Goal: Information Seeking & Learning: Learn about a topic

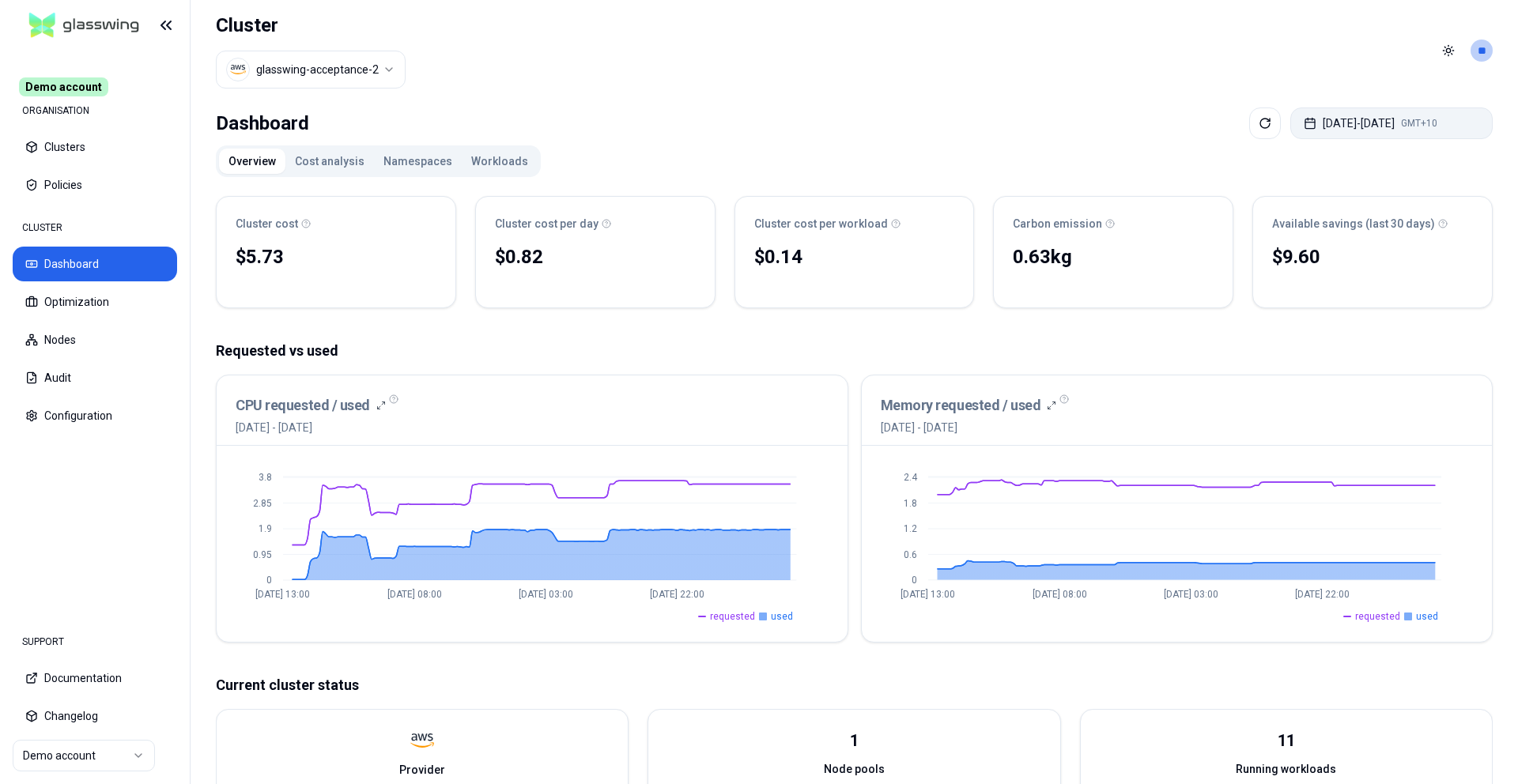
click at [1298, 121] on button "Sep 22, 2025 - Sep 29, 2025 GMT+10" at bounding box center [1391, 123] width 203 height 31
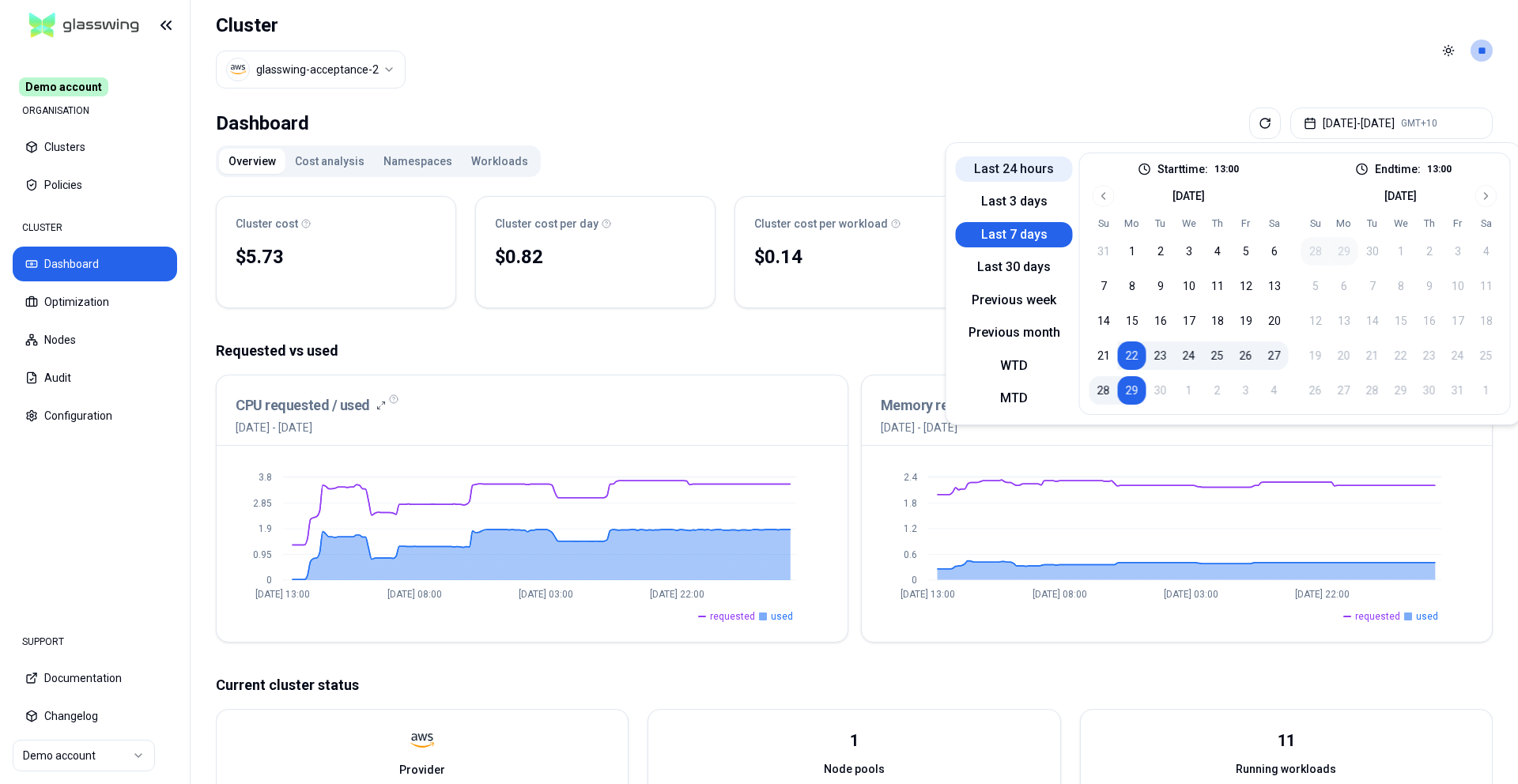
click at [1037, 168] on button "Last 24 hours" at bounding box center [1014, 169] width 117 height 26
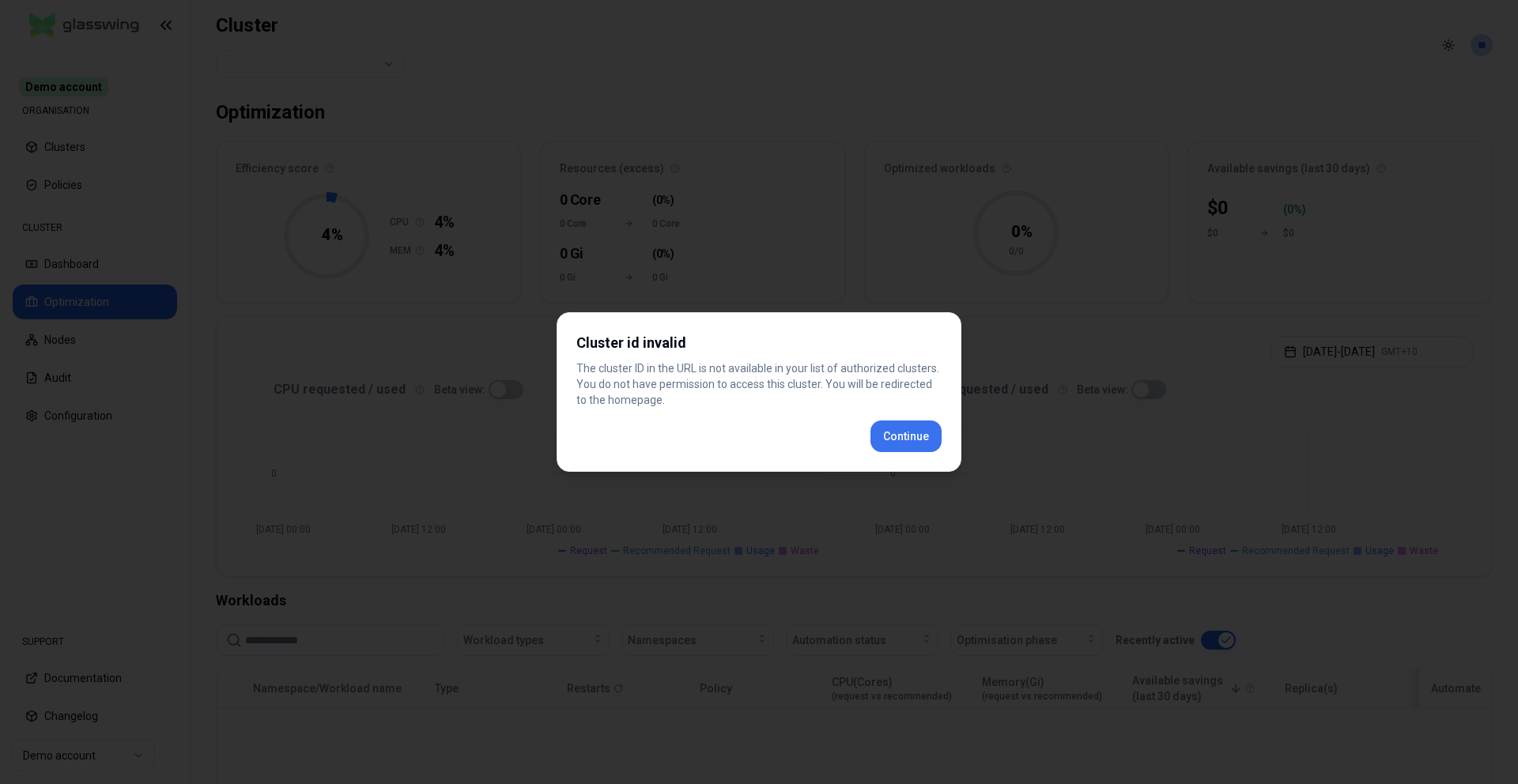
click at [898, 429] on div "Cluster id invalid The cluster ID in the URL is not available in your list of a…" at bounding box center [759, 392] width 405 height 160
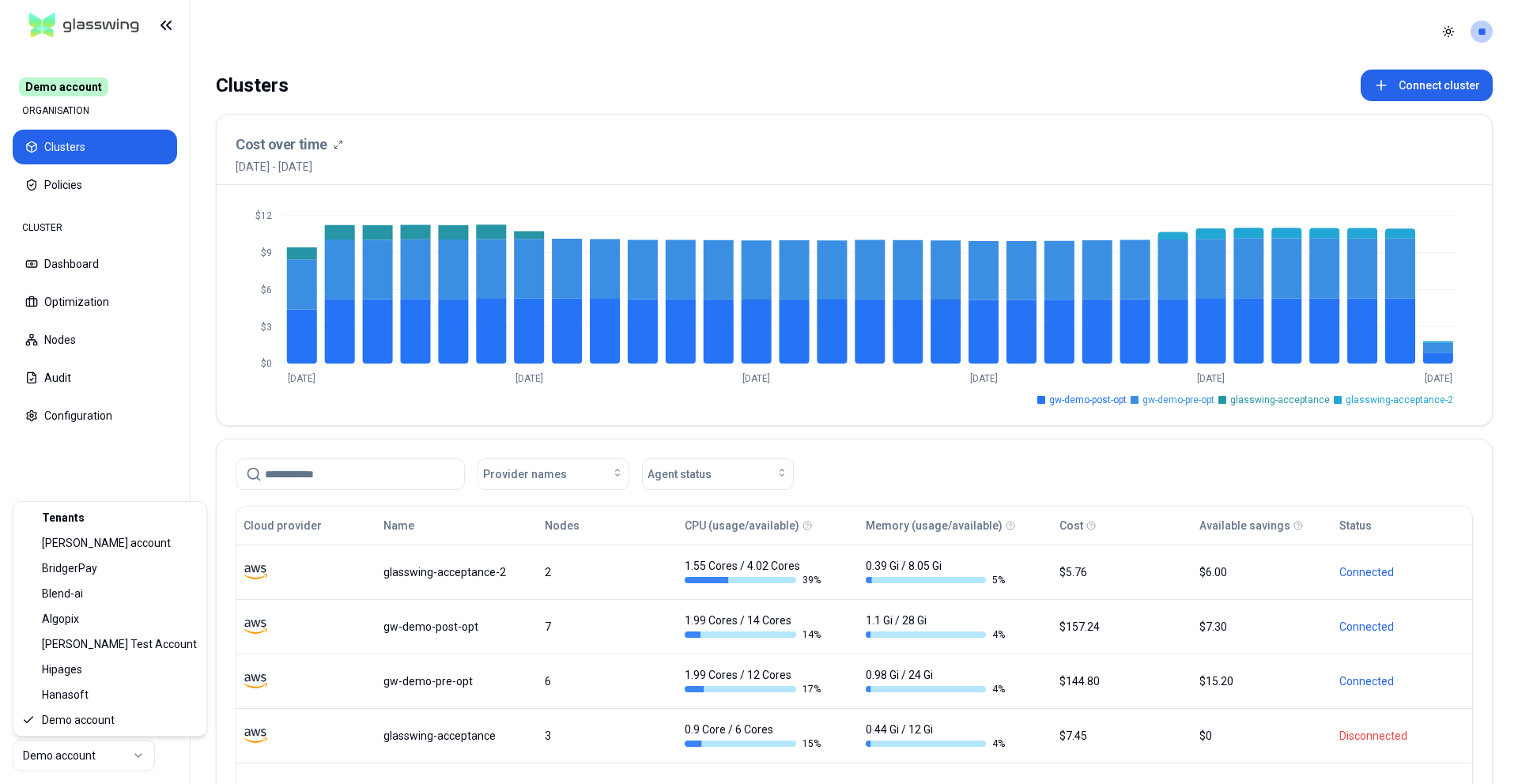
click at [136, 762] on html "Demo account ORGANISATION Clusters Policies CLUSTER Dashboard Optimization Node…" at bounding box center [759, 392] width 1518 height 784
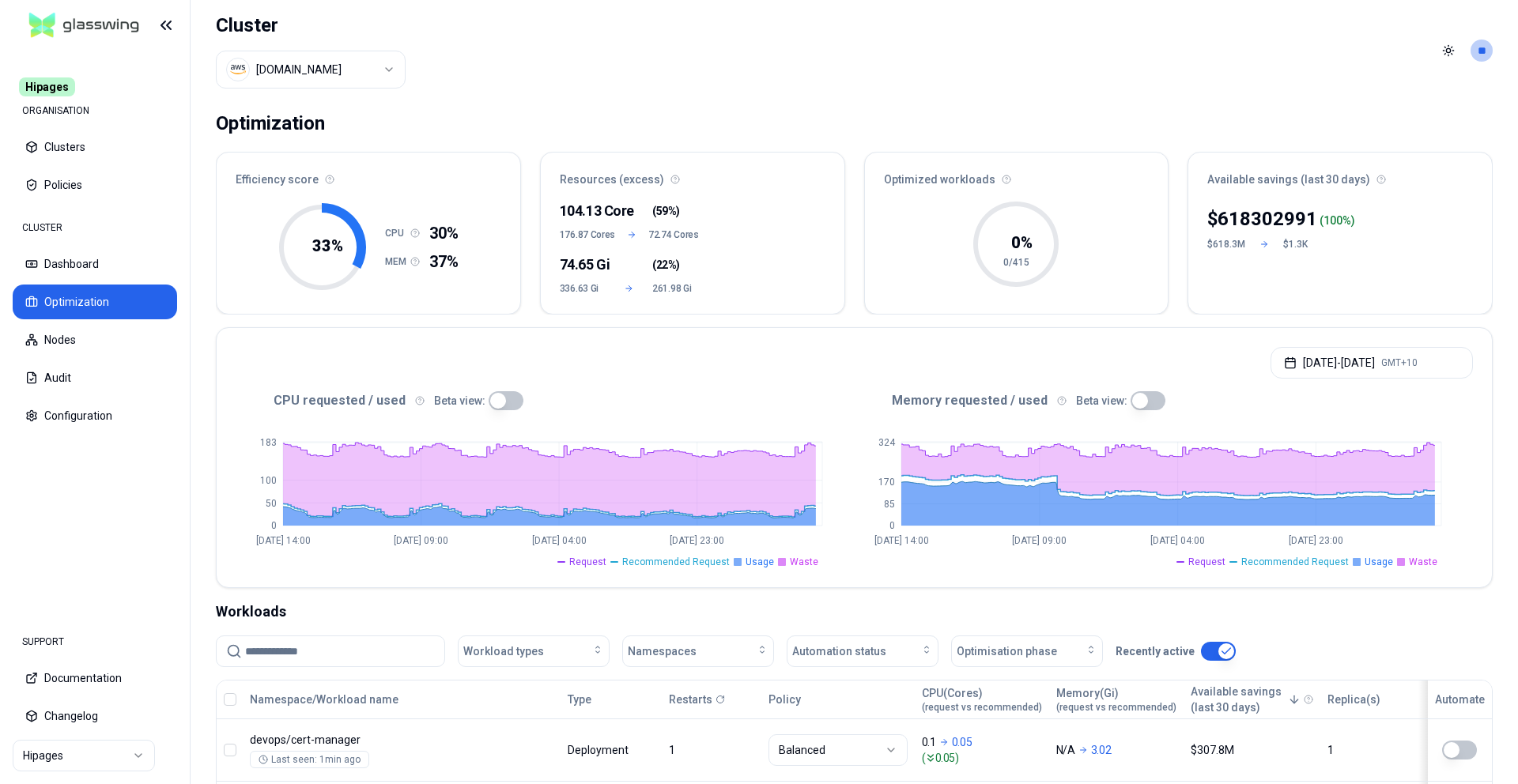
click at [336, 65] on html "Hipages ORGANISATION Clusters Policies CLUSTER Dashboard Optimization Nodes Aud…" at bounding box center [759, 392] width 1518 height 784
click at [538, 74] on html "Hipages ORGANISATION Clusters Policies CLUSTER Dashboard Optimization Nodes Aud…" at bounding box center [759, 392] width 1518 height 784
click at [178, 129] on nav "Hipages ORGANISATION Clusters Policies CLUSTER Dashboard Optimization Nodes Aud…" at bounding box center [94, 332] width 189 height 563
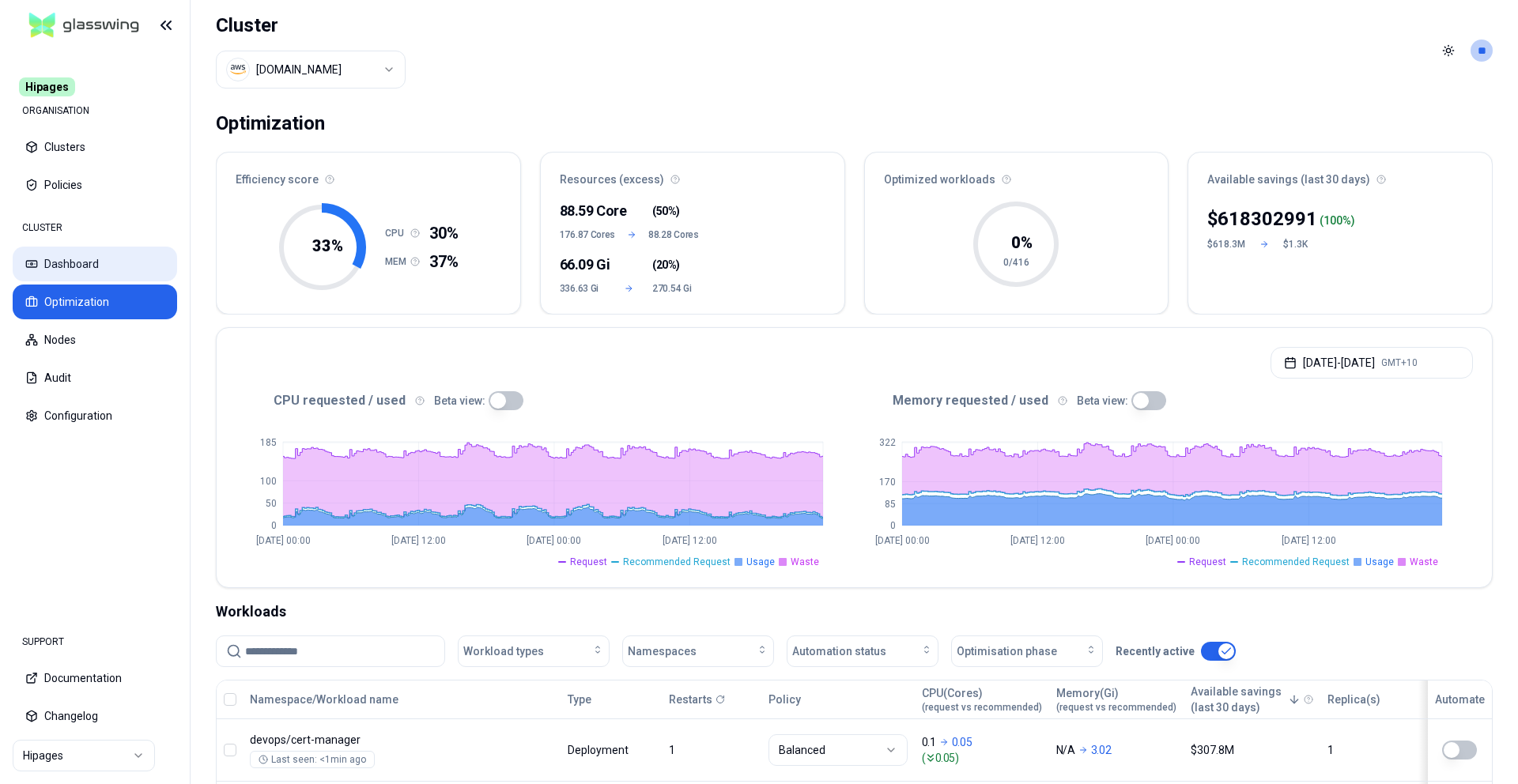
click at [79, 271] on button "Dashboard" at bounding box center [94, 264] width 165 height 35
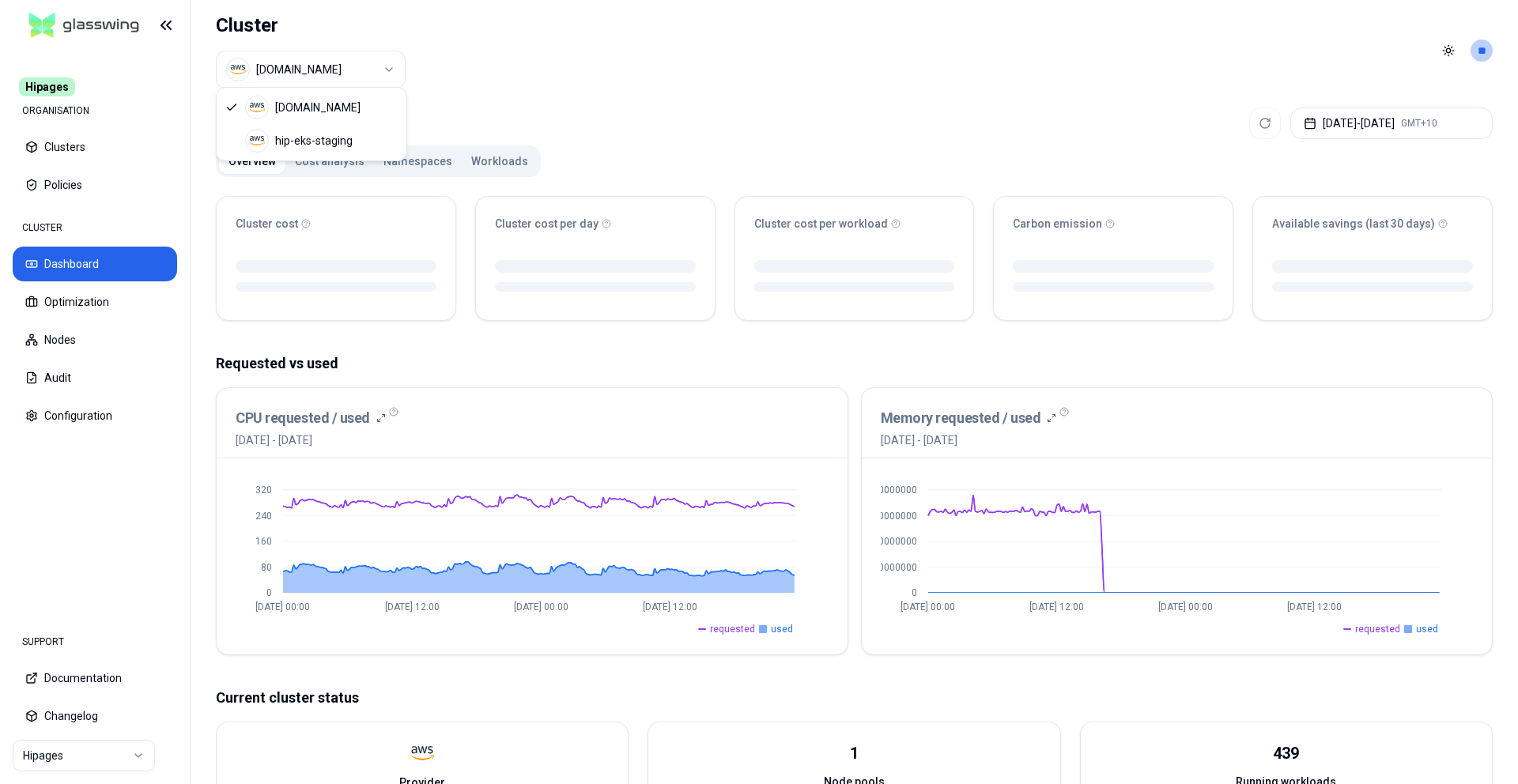
click at [362, 73] on html "Hipages ORGANISATION Clusters Policies CLUSTER Dashboard Optimization Nodes Aud…" at bounding box center [759, 392] width 1518 height 784
click at [610, 57] on html "Hipages ORGANISATION Clusters Policies CLUSTER Dashboard Optimization Nodes Aud…" at bounding box center [759, 392] width 1518 height 784
click at [37, 755] on html "Hipages ORGANISATION Clusters Policies CLUSTER Dashboard Optimization Nodes Aud…" at bounding box center [759, 392] width 1518 height 784
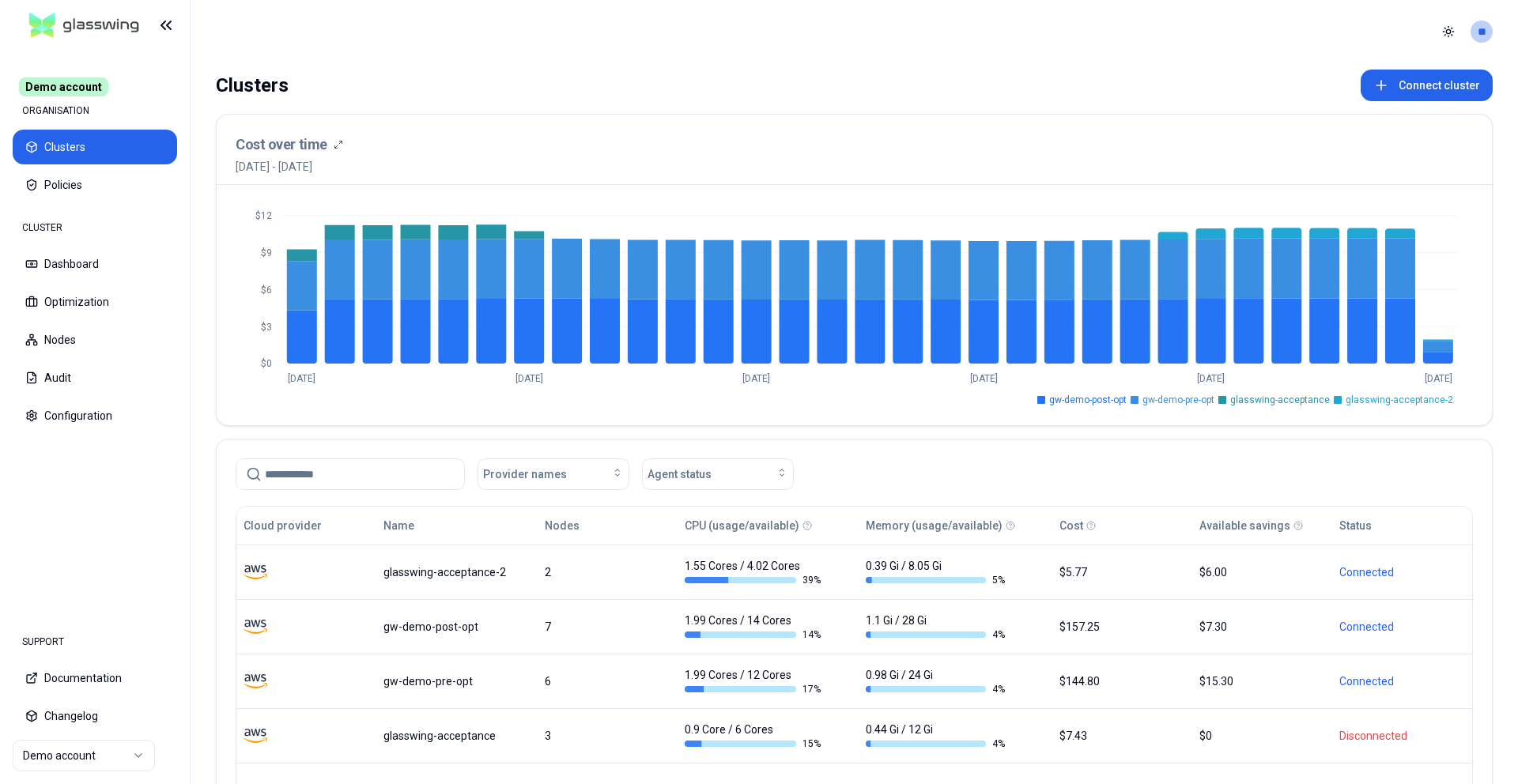
scroll to position [127, 0]
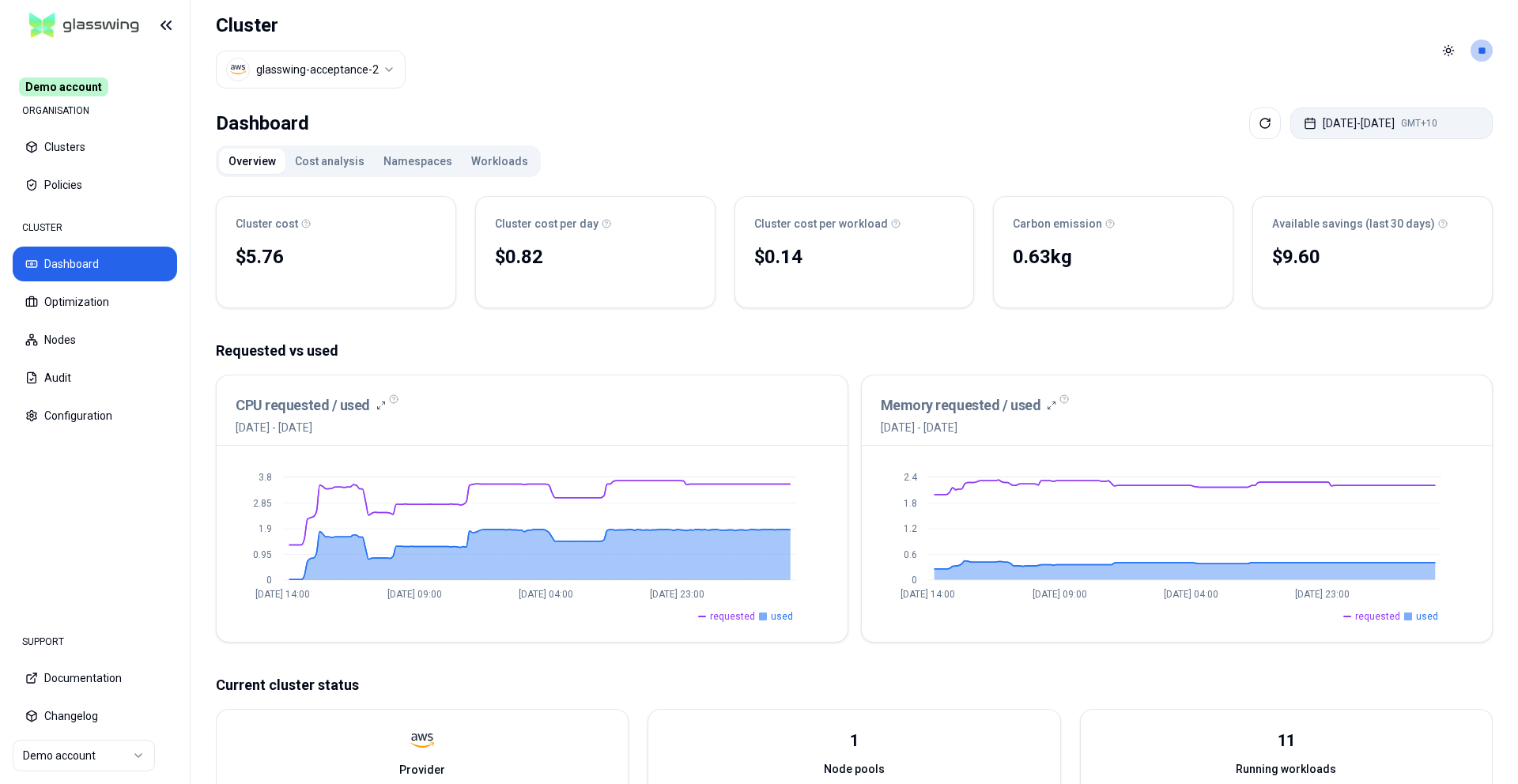
click at [1357, 112] on button "Sep 22, 2025 - Sep 29, 2025 GMT+10" at bounding box center [1391, 123] width 203 height 31
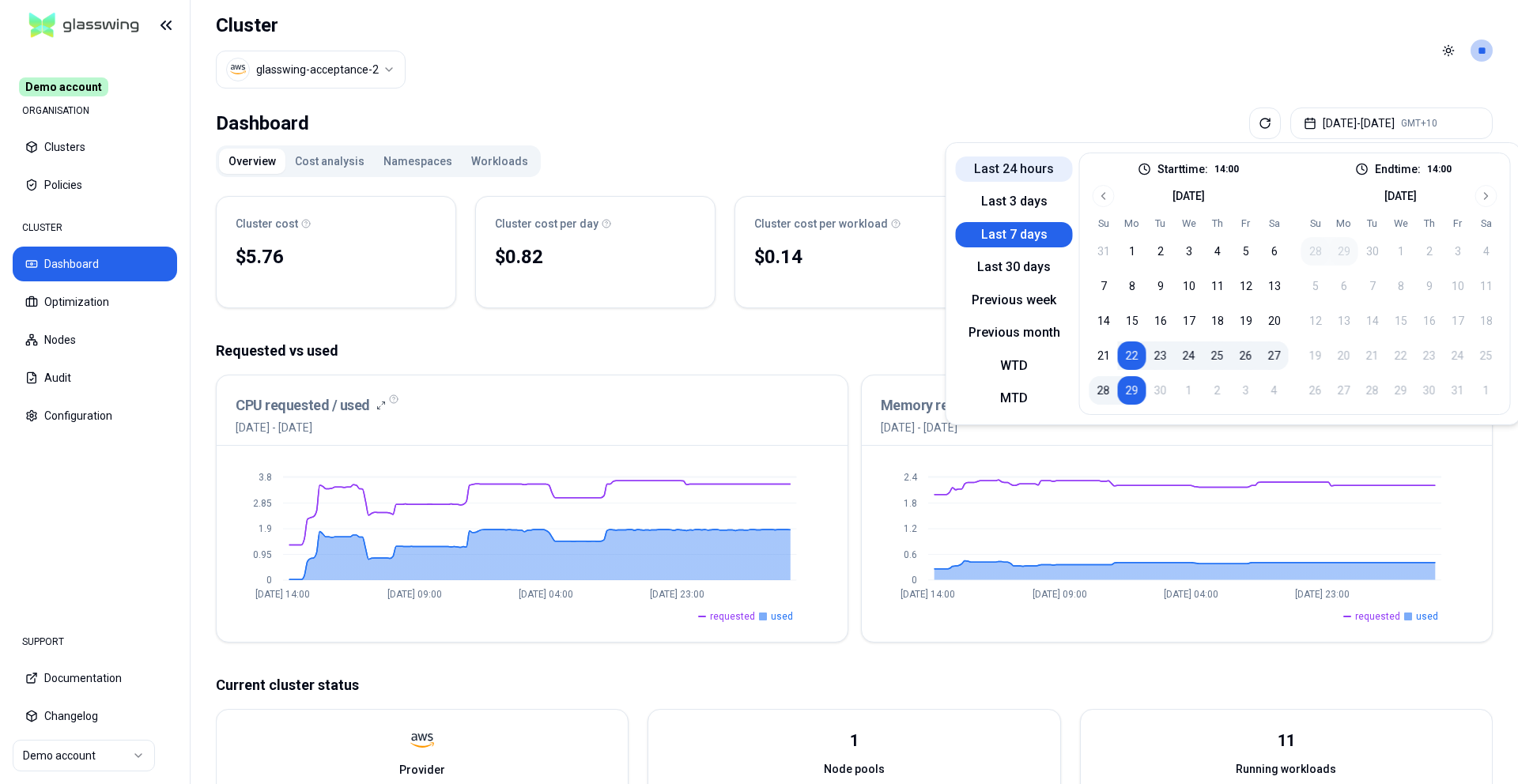
click at [1012, 169] on button "Last 24 hours" at bounding box center [1014, 169] width 117 height 26
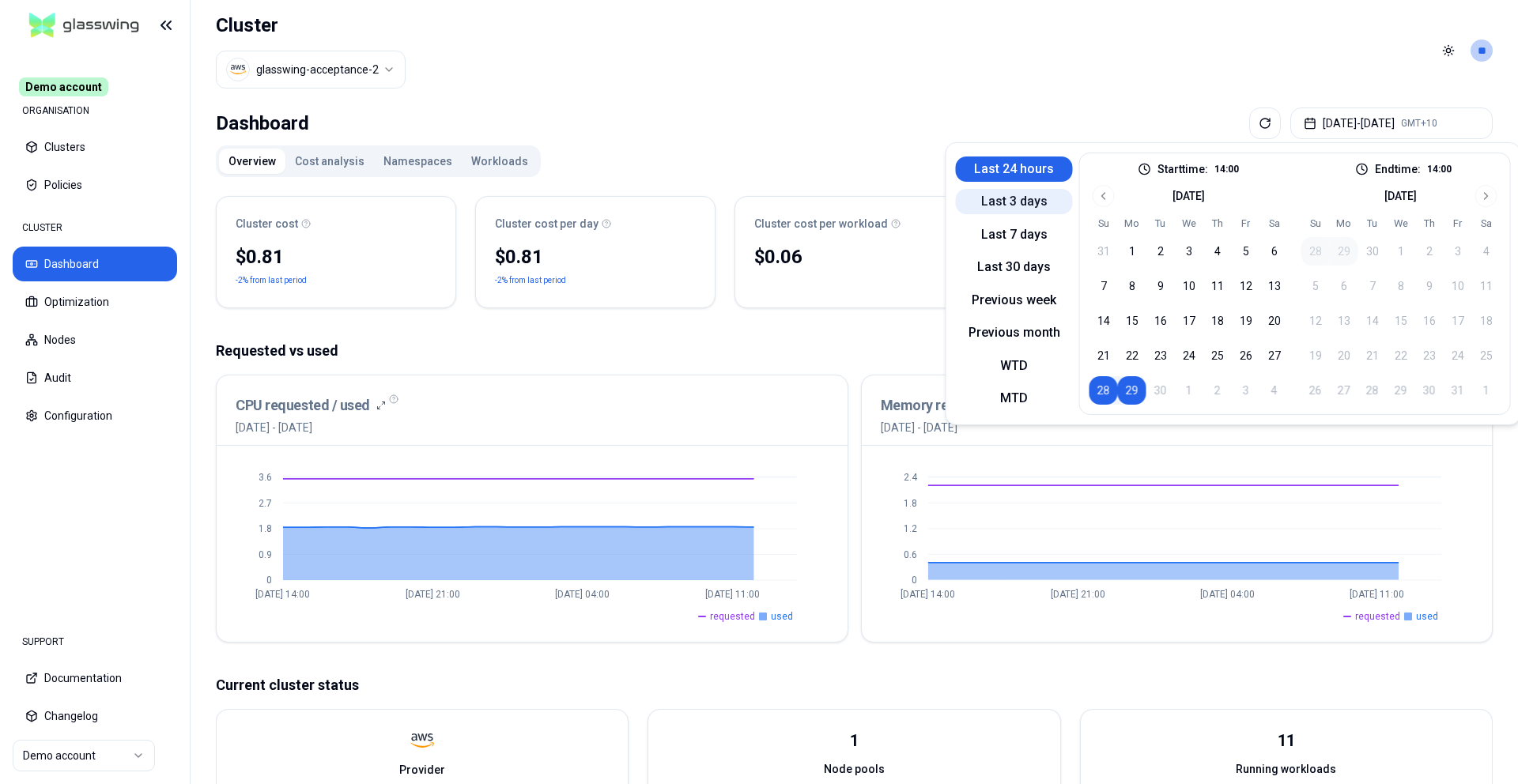
click at [1008, 205] on button "Last 3 days" at bounding box center [1014, 201] width 117 height 26
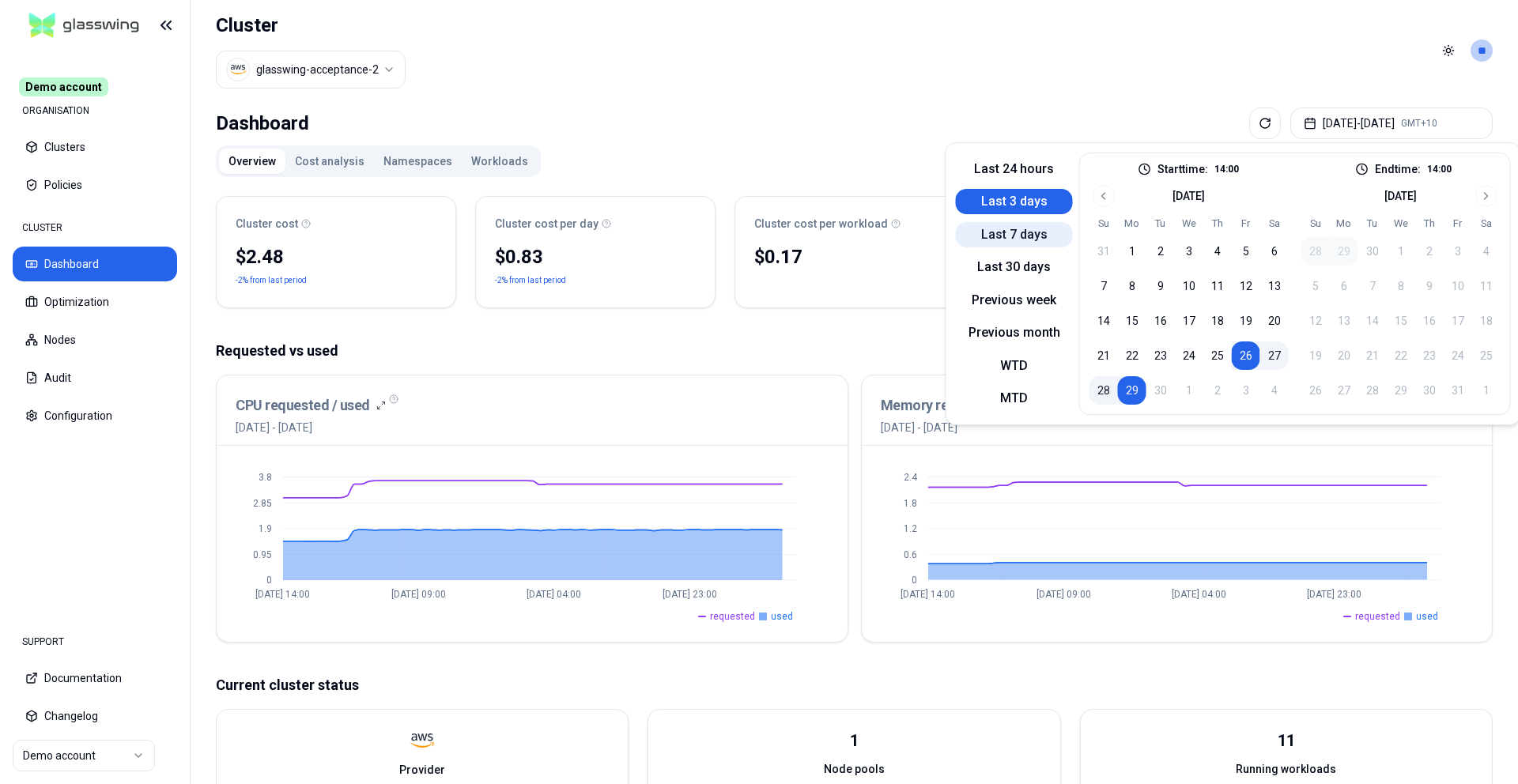
click at [1003, 236] on button "Last 7 days" at bounding box center [1014, 235] width 117 height 26
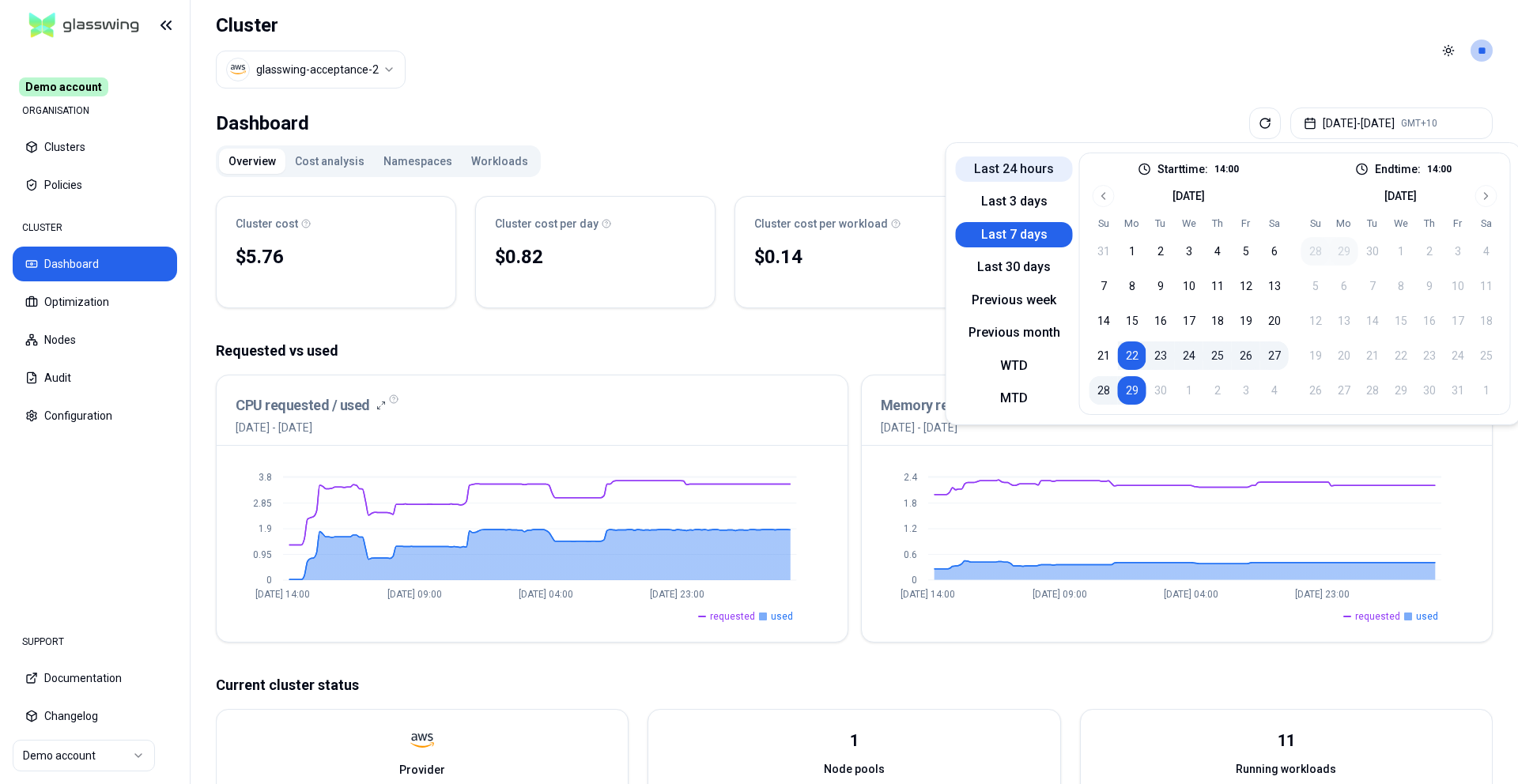
click at [1010, 170] on button "Last 24 hours" at bounding box center [1014, 169] width 117 height 26
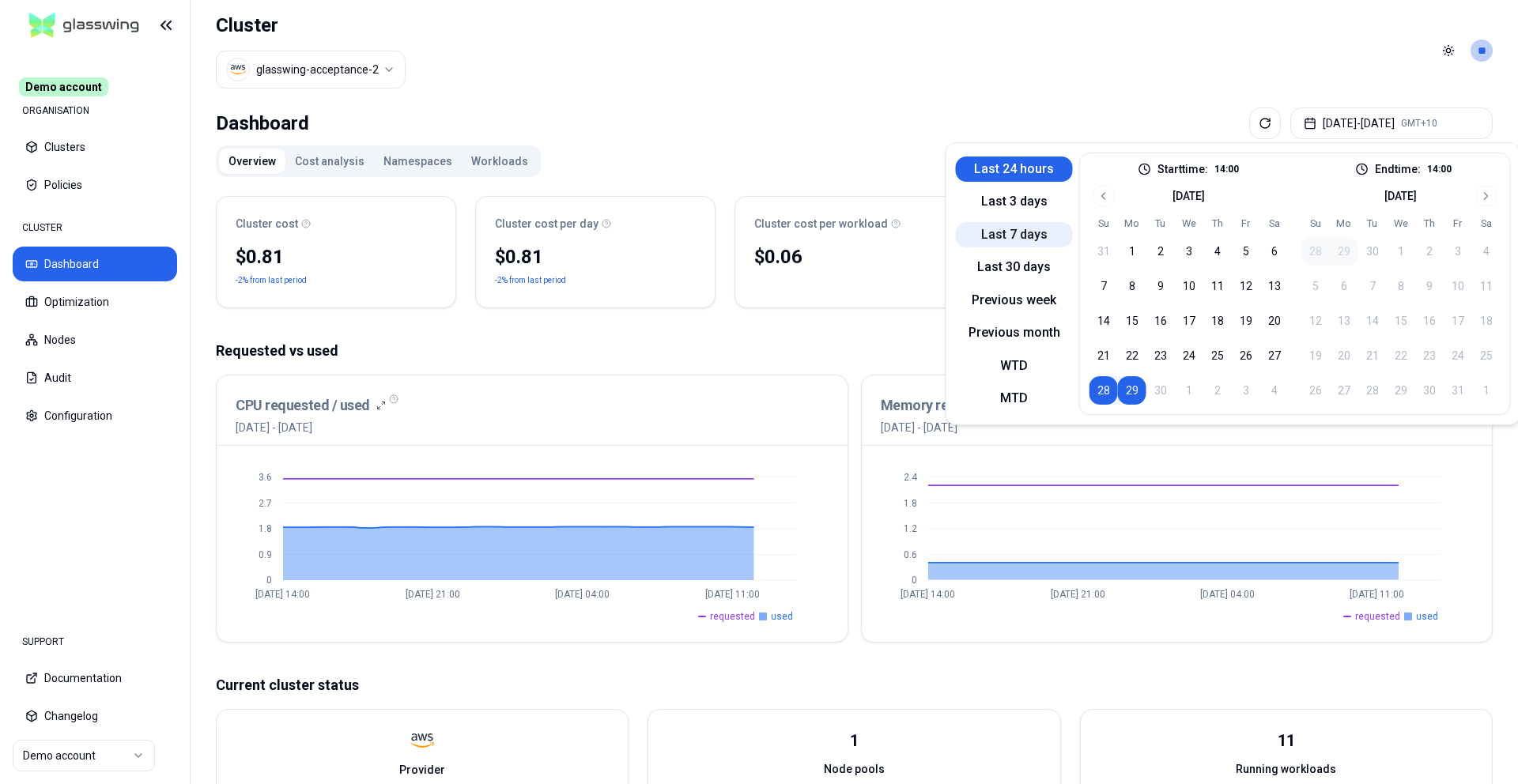
click at [988, 225] on button "Last 7 days" at bounding box center [1014, 235] width 117 height 26
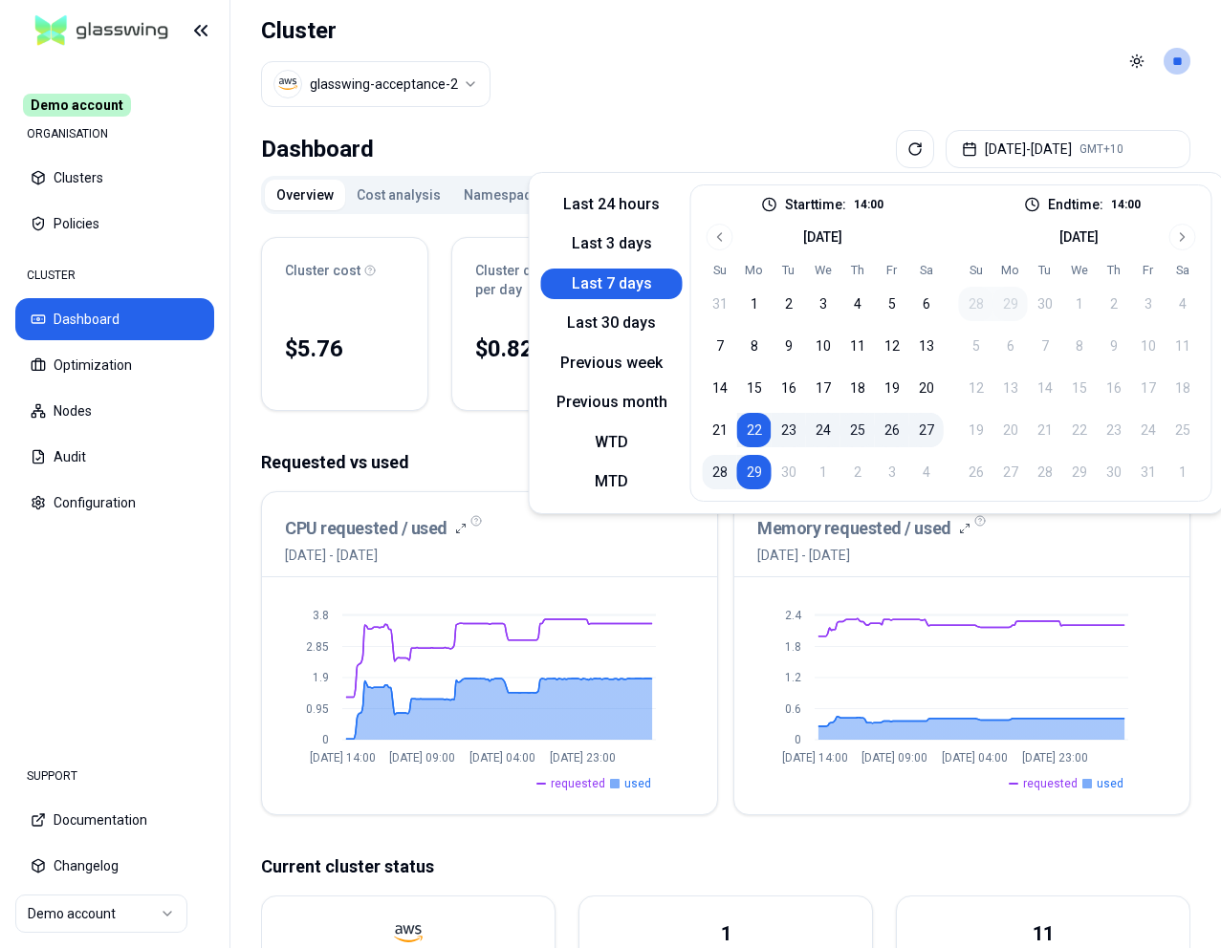
click at [748, 123] on div "Dashboard Sep 22, 2025 - Sep 29, 2025 GMT+10 Overview Cost analysis Namespaces …" at bounding box center [725, 784] width 990 height 1324
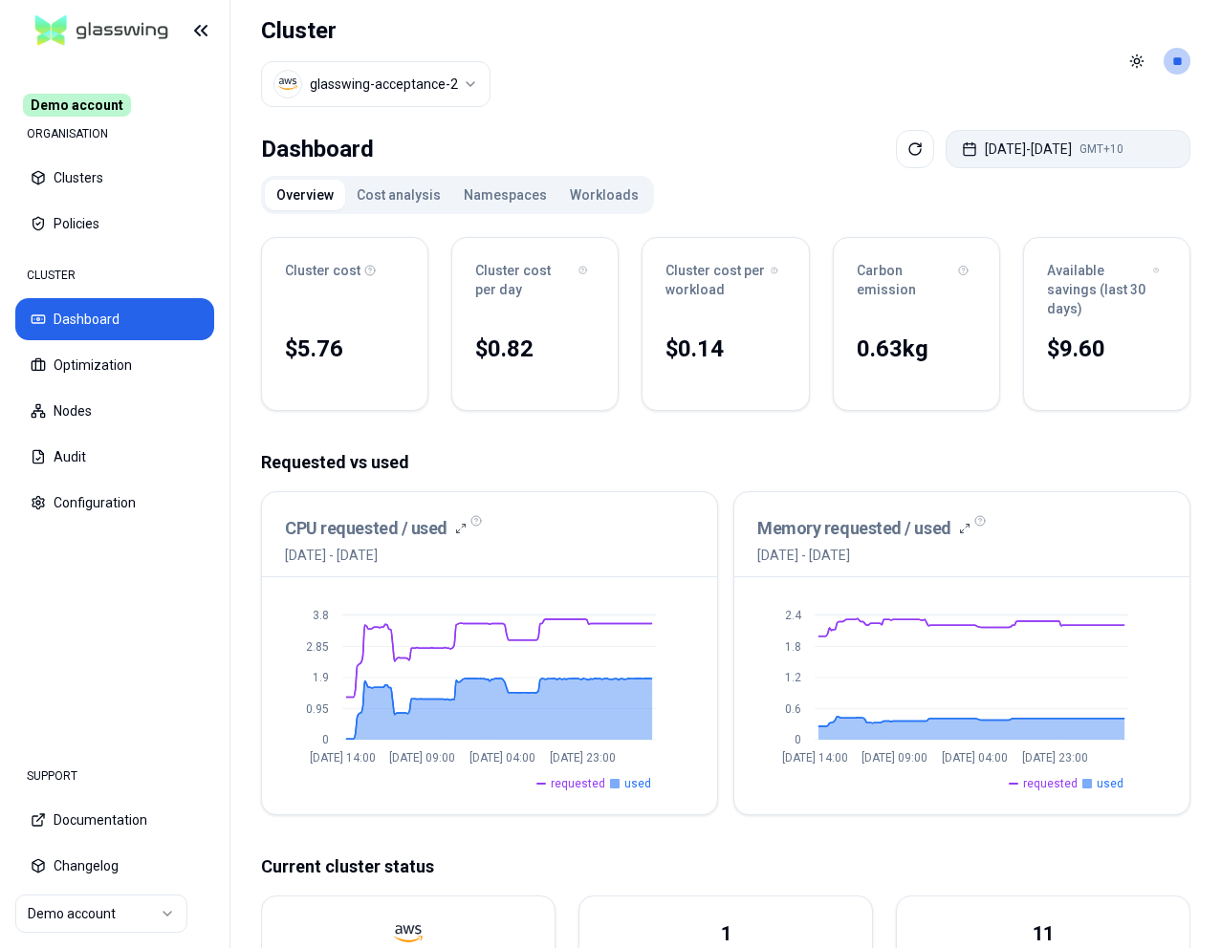
click at [1046, 138] on button "Sep 22, 2025 - Sep 29, 2025 GMT+10" at bounding box center [1067, 149] width 245 height 38
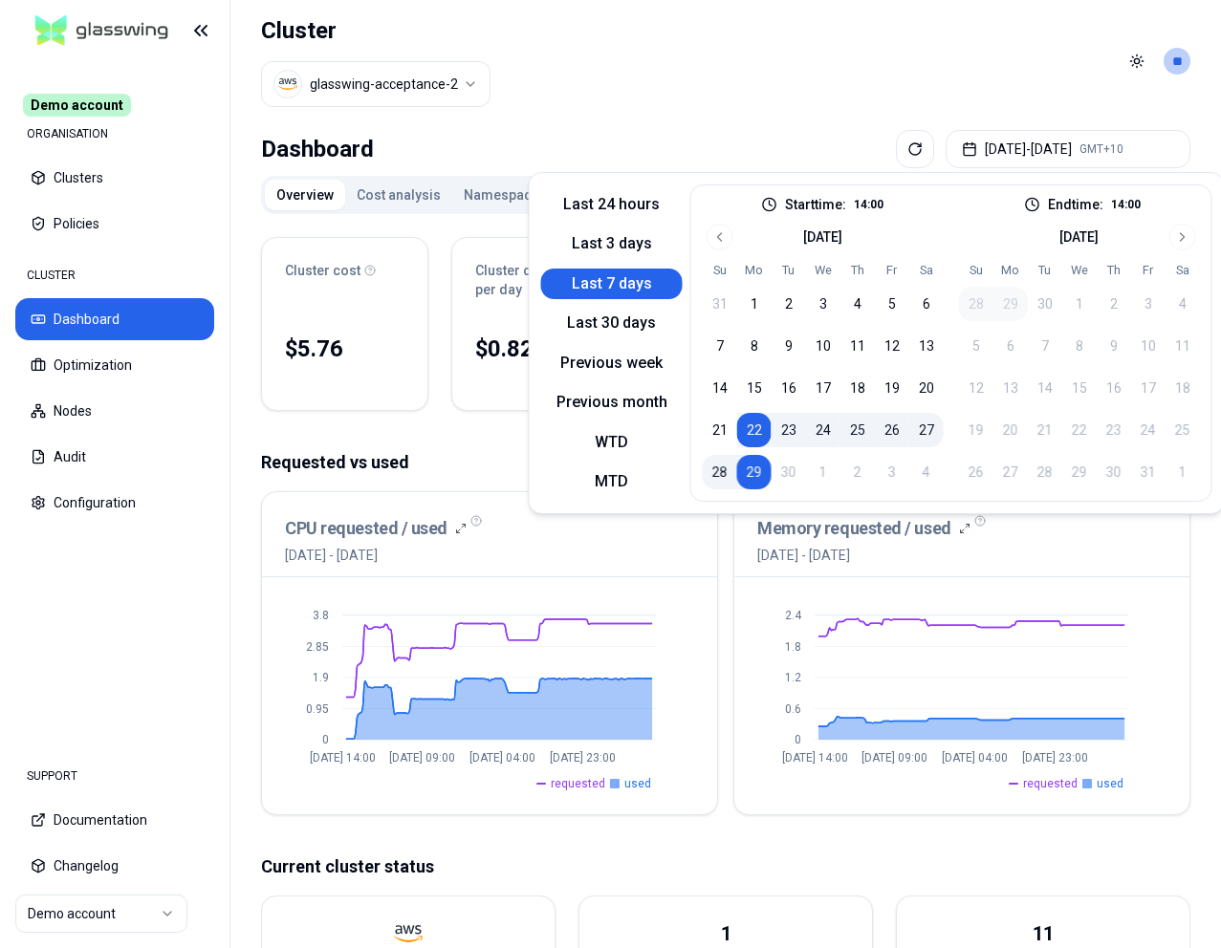
click at [261, 456] on p "Requested vs used" at bounding box center [725, 462] width 929 height 27
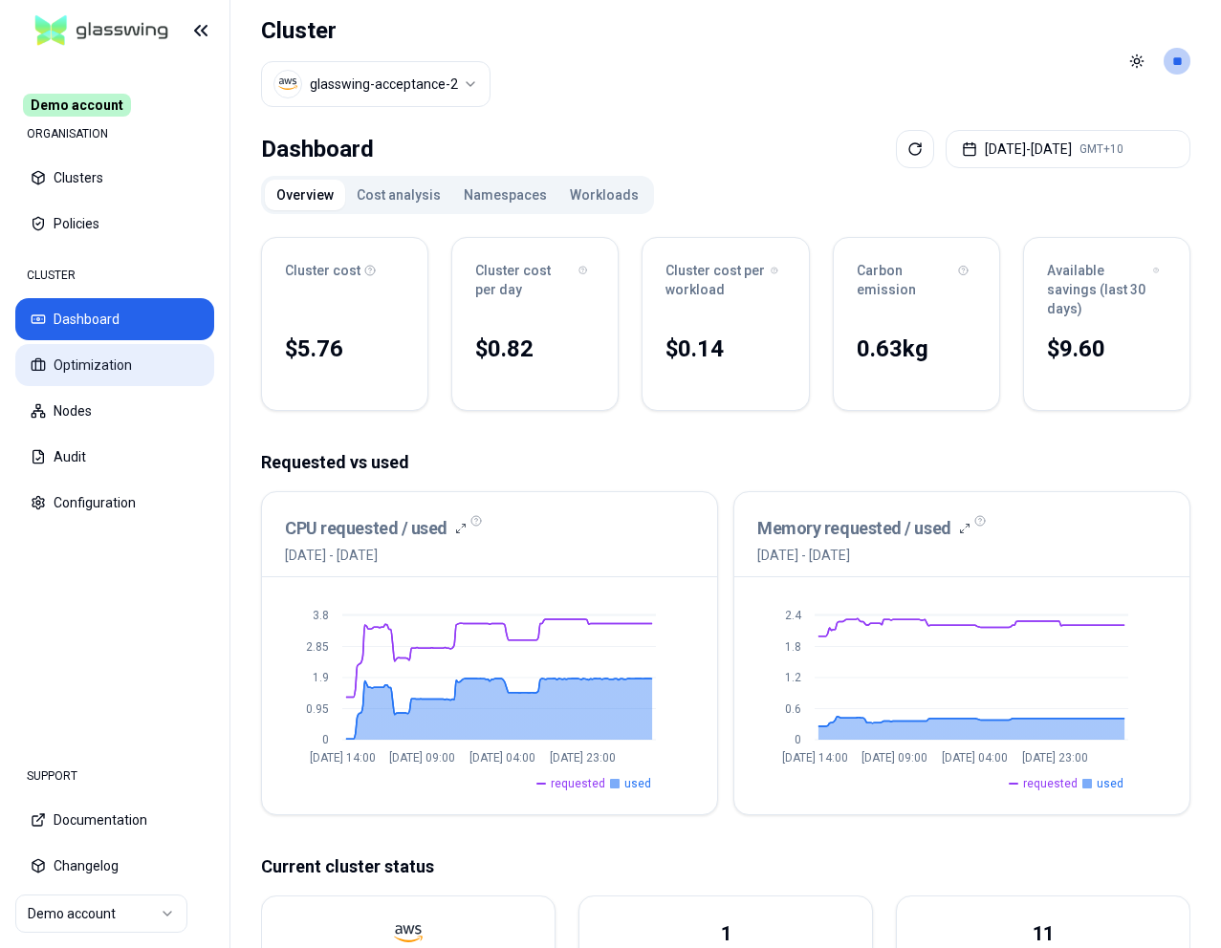
click at [45, 365] on icon at bounding box center [38, 364] width 15 height 15
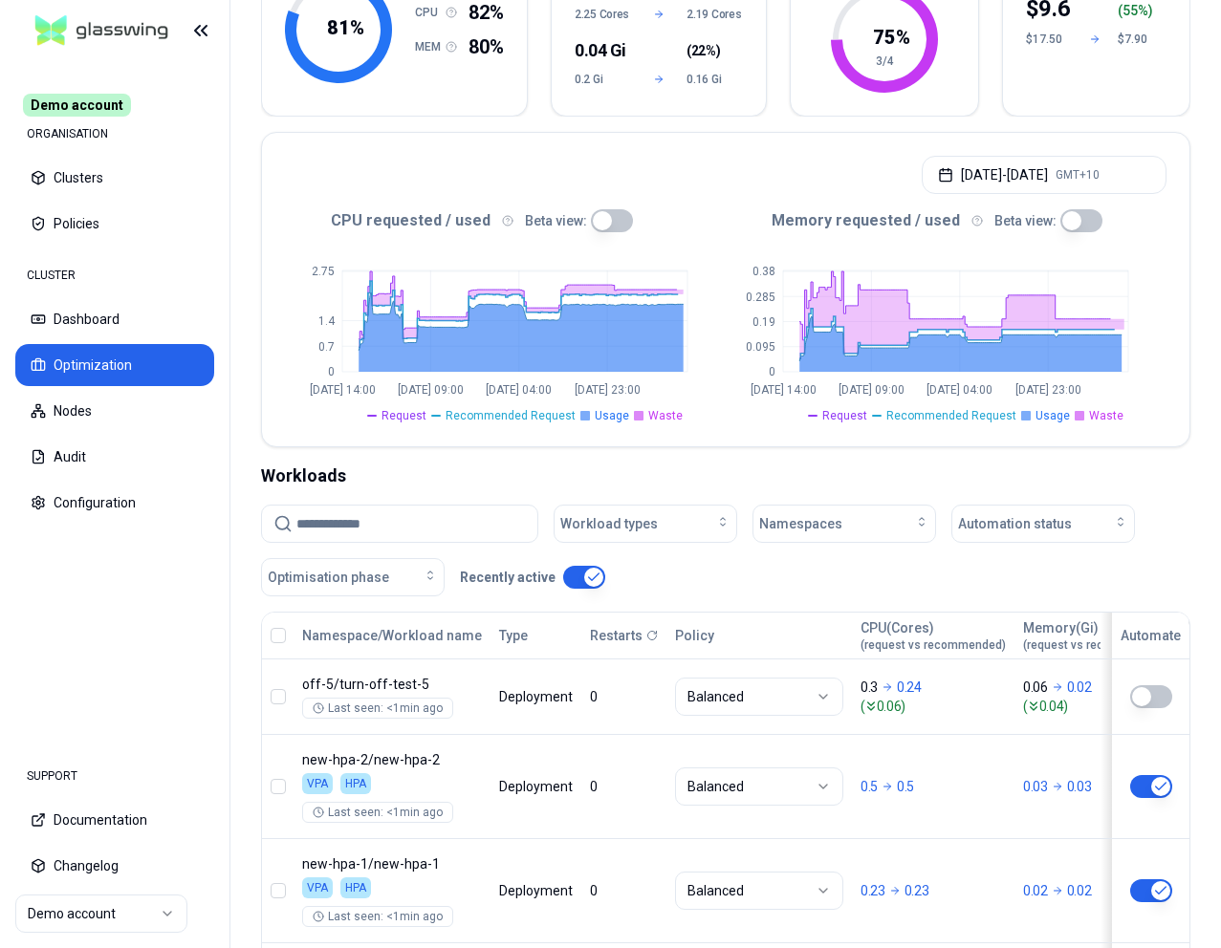
scroll to position [474, 0]
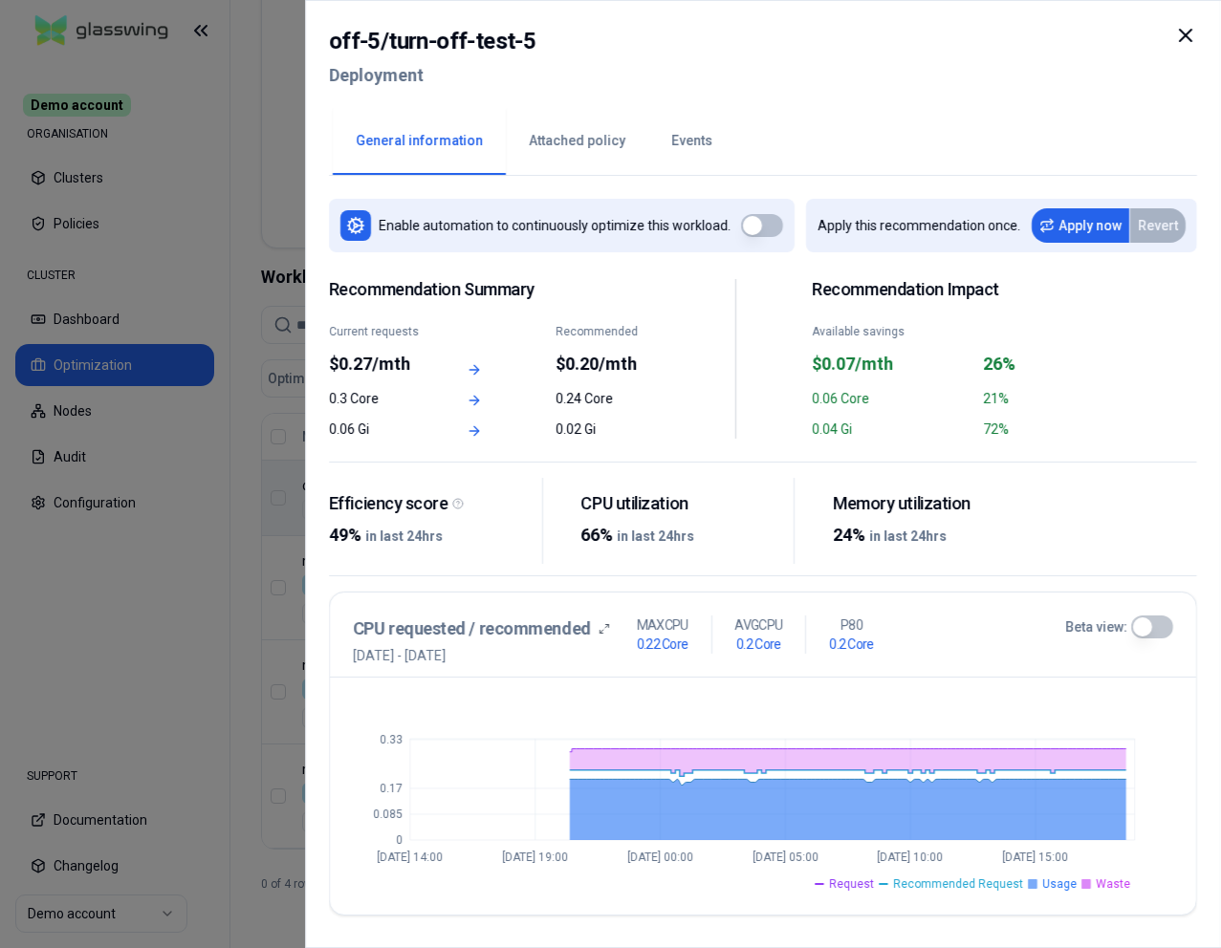
click at [160, 435] on div at bounding box center [610, 474] width 1221 height 948
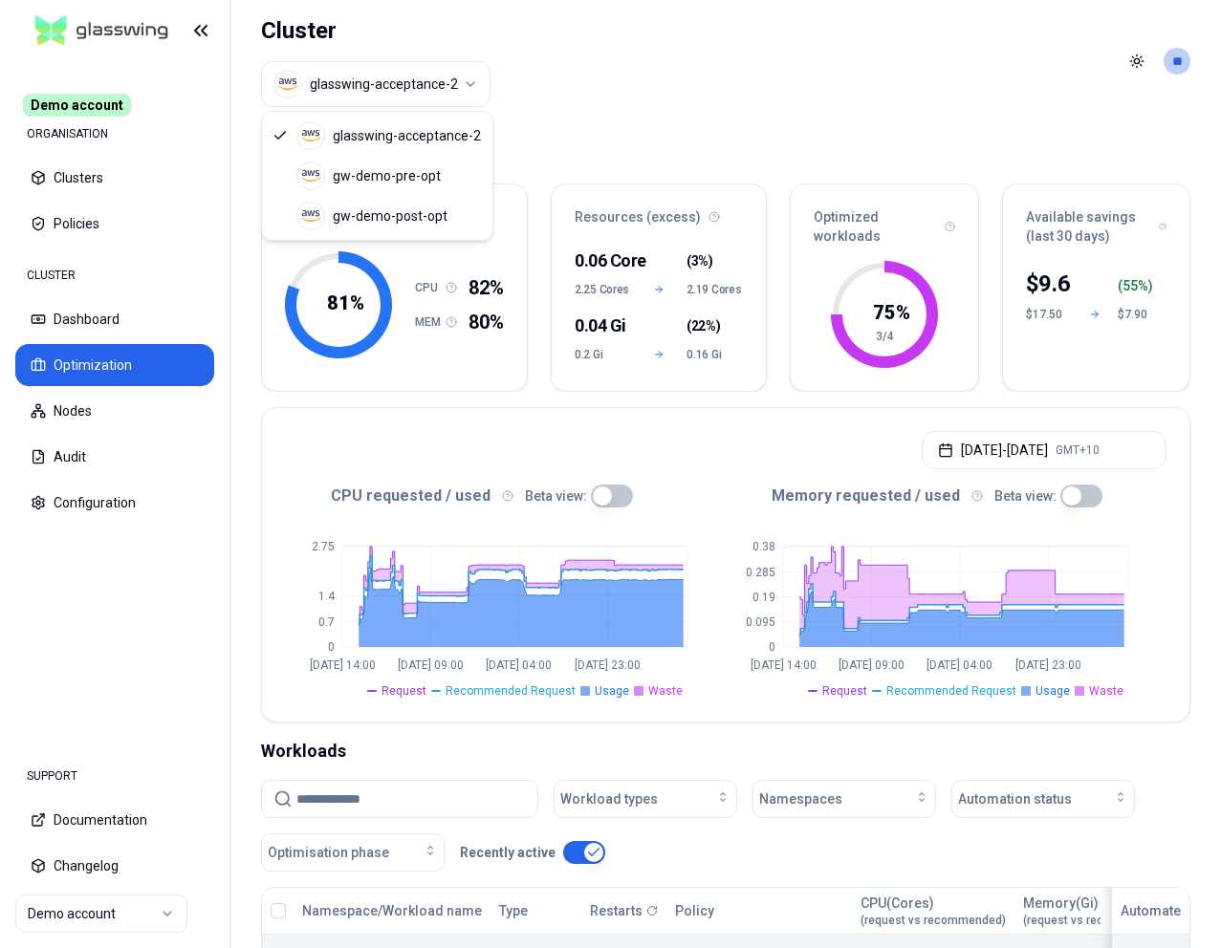
click at [364, 82] on html "Demo account ORGANISATION Clusters Policies CLUSTER Dashboard Optimization Node…" at bounding box center [610, 474] width 1221 height 948
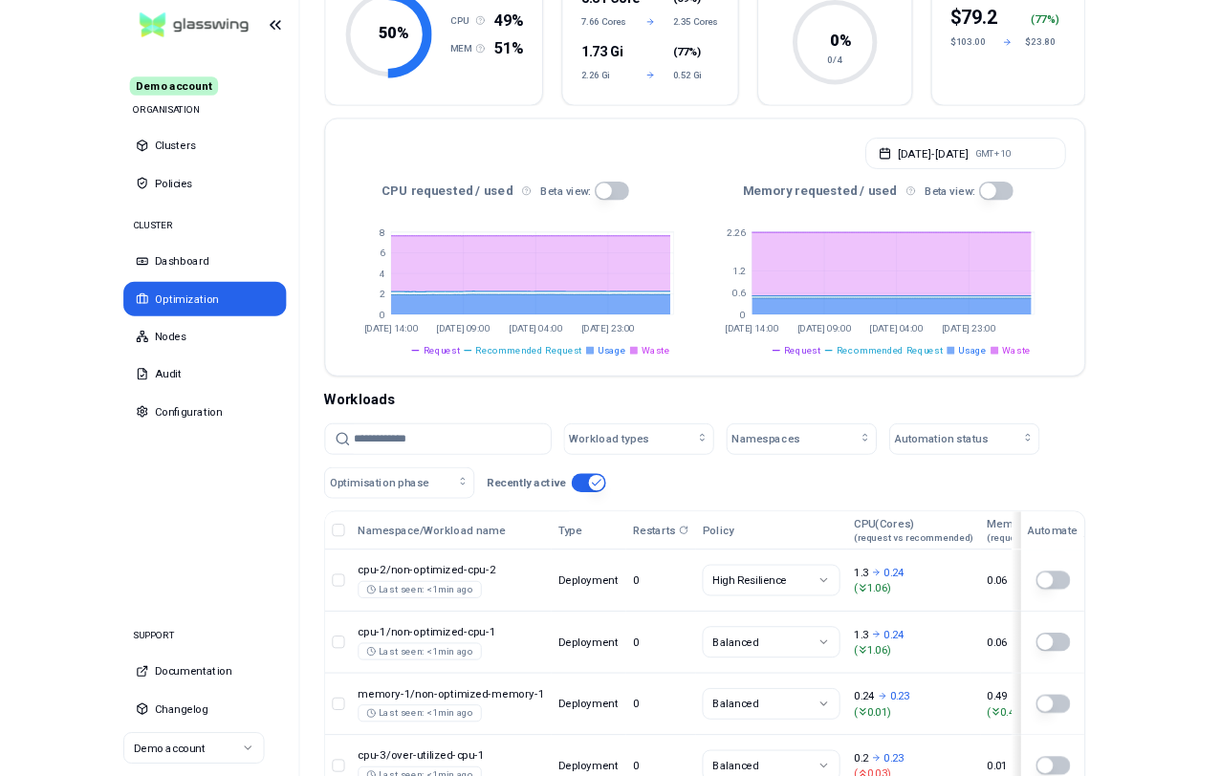
scroll to position [405, 0]
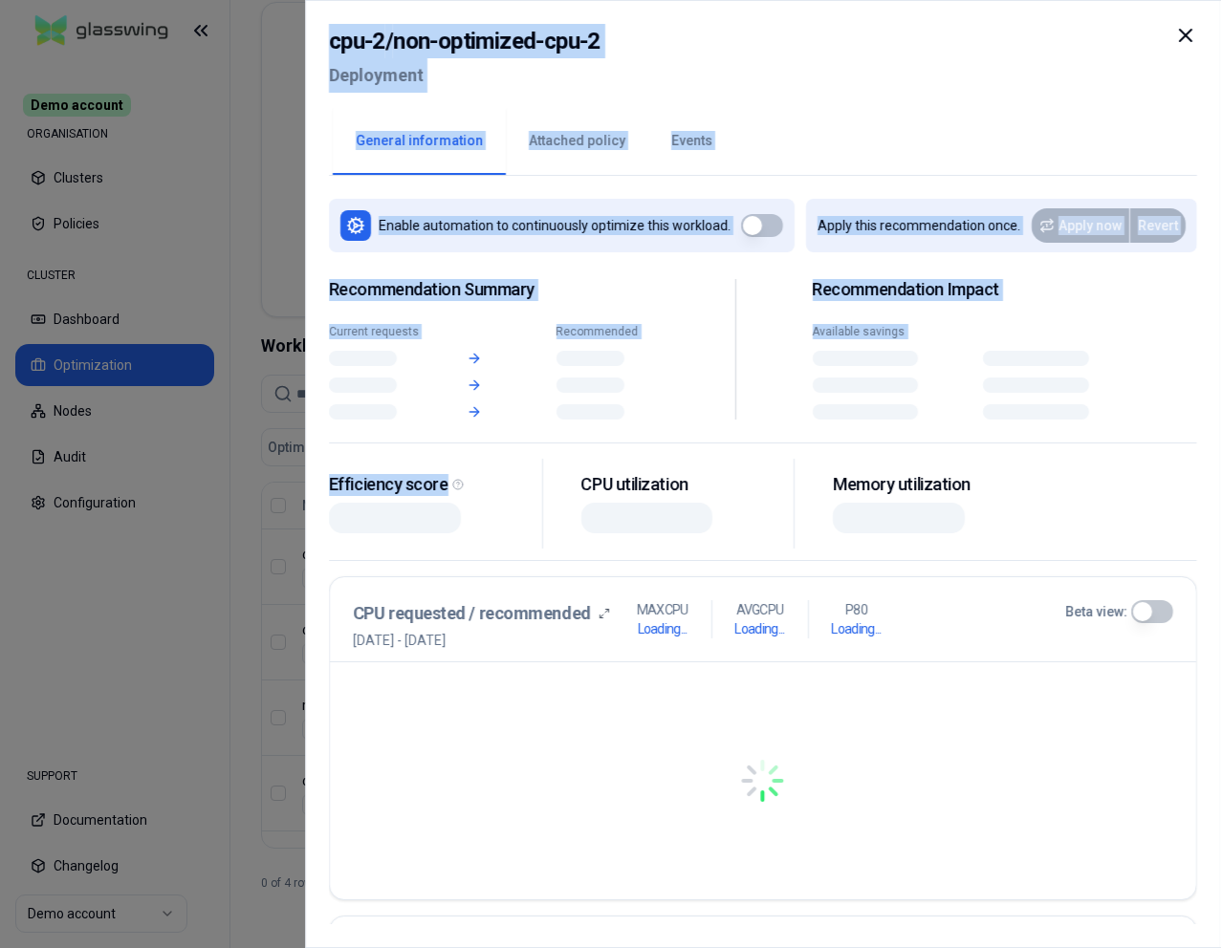
drag, startPoint x: 297, startPoint y: 551, endPoint x: 371, endPoint y: 551, distance: 73.6
click at [371, 551] on body "Demo account ORGANISATION Clusters Policies CLUSTER Dashboard Optimization Node…" at bounding box center [610, 474] width 1221 height 948
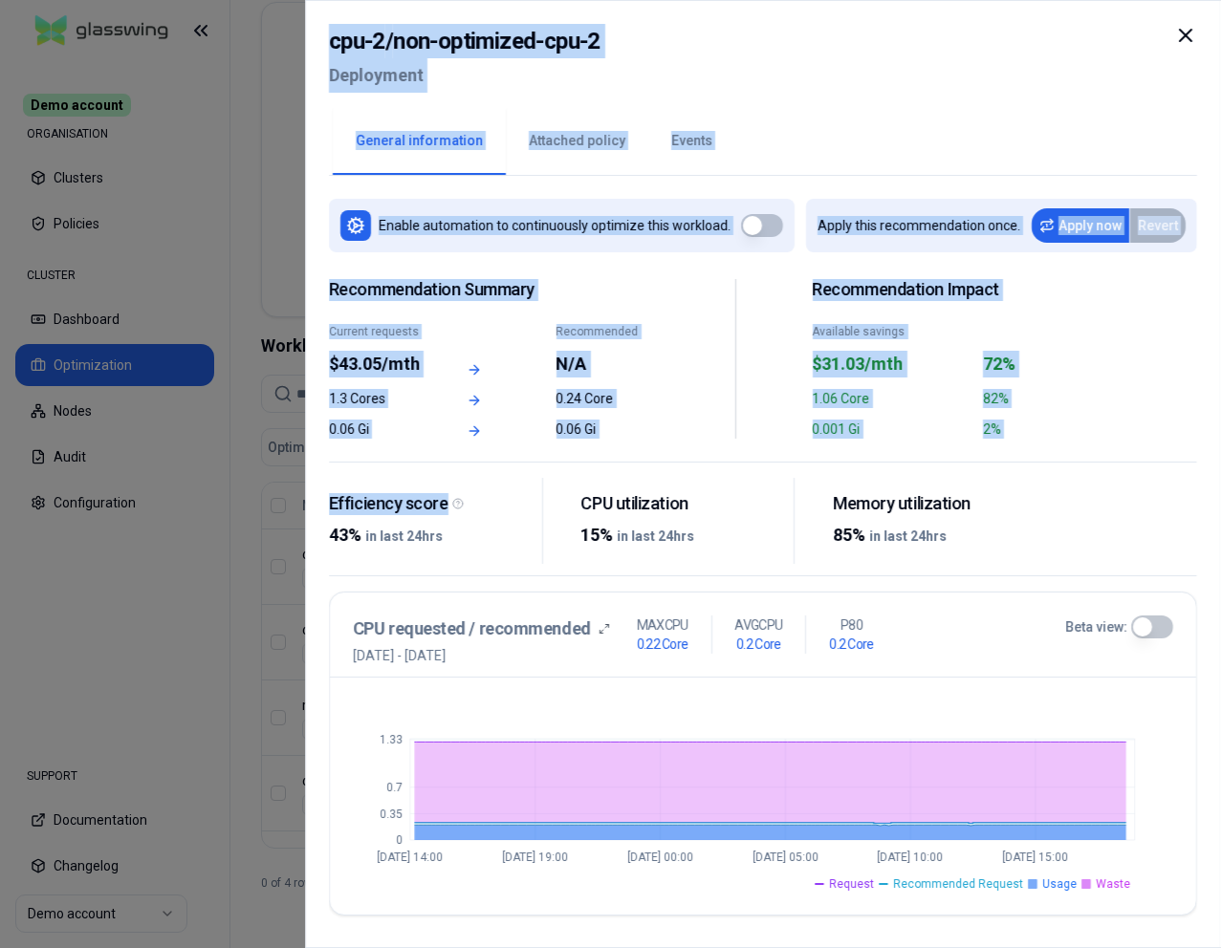
click at [191, 631] on div at bounding box center [610, 474] width 1221 height 948
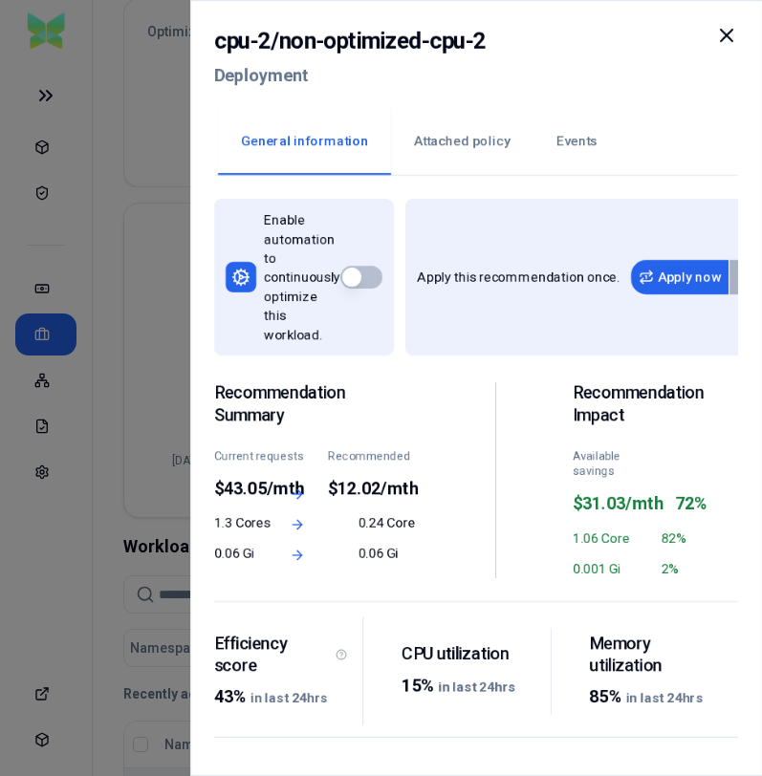
scroll to position [606, 0]
